Goal: Check status: Check status

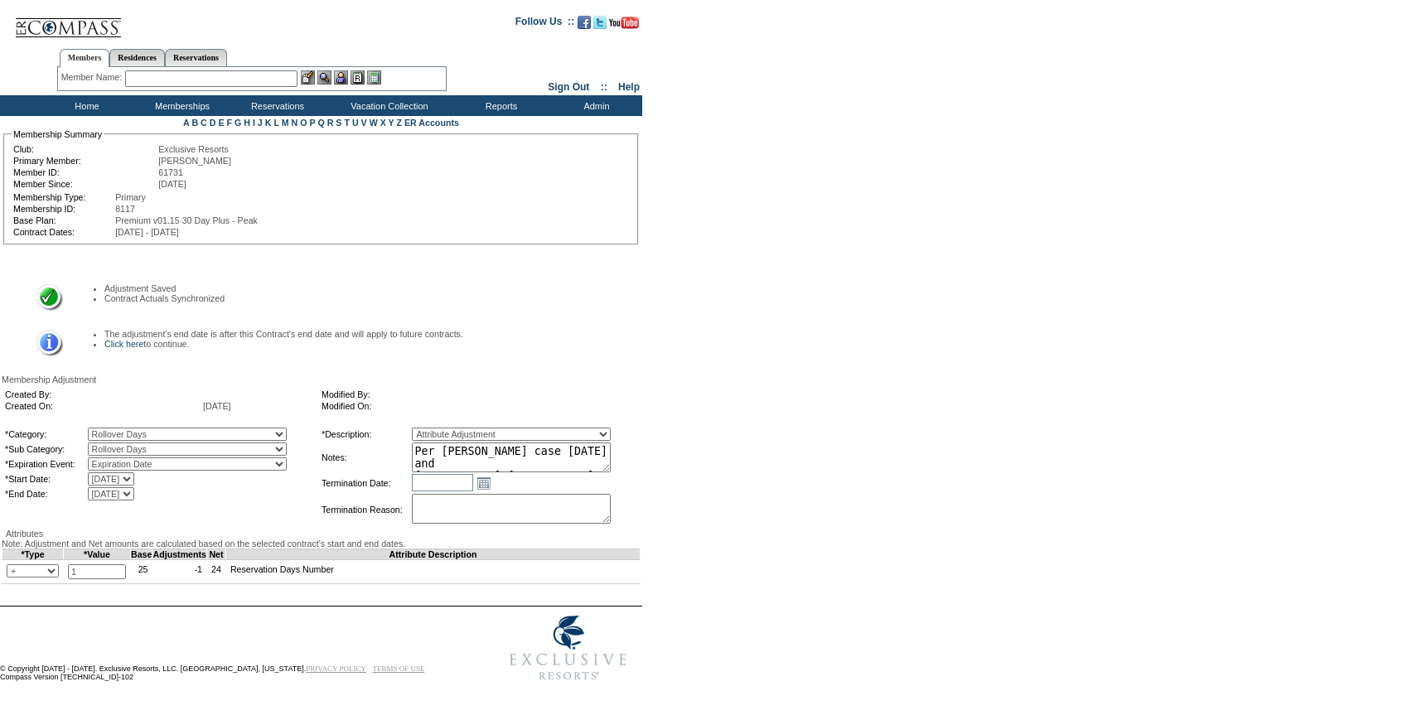
scroll to position [83, 0]
click at [131, 339] on link "Click here" at bounding box center [123, 344] width 39 height 10
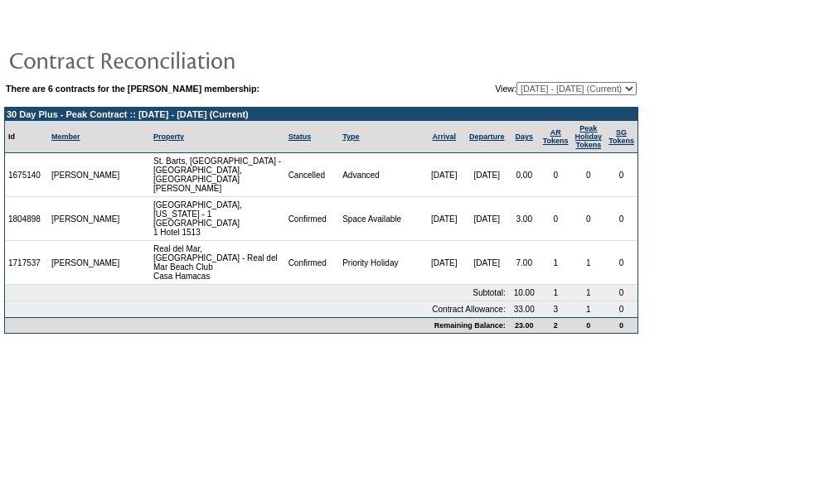
click at [555, 91] on select "[DATE] - [DATE] [DATE] - [DATE] [DATE] - [DATE] (Current) [DATE] - [DATE] [DATE…" at bounding box center [576, 88] width 120 height 13
click at [516, 83] on select "[DATE] - [DATE] [DATE] - [DATE] [DATE] - [DATE] (Current) [DATE] - [DATE] [DATE…" at bounding box center [576, 88] width 120 height 13
click at [541, 86] on select "[DATE] - [DATE] [DATE] - [DATE] [DATE] - [DATE] (Current) [DATE] - [DATE] [DATE…" at bounding box center [576, 88] width 120 height 13
select select "140769"
click at [516, 83] on select "[DATE] - [DATE] [DATE] - [DATE] [DATE] - [DATE] (Current) [DATE] - [DATE] [DATE…" at bounding box center [576, 88] width 120 height 13
